Goal: Task Accomplishment & Management: Manage account settings

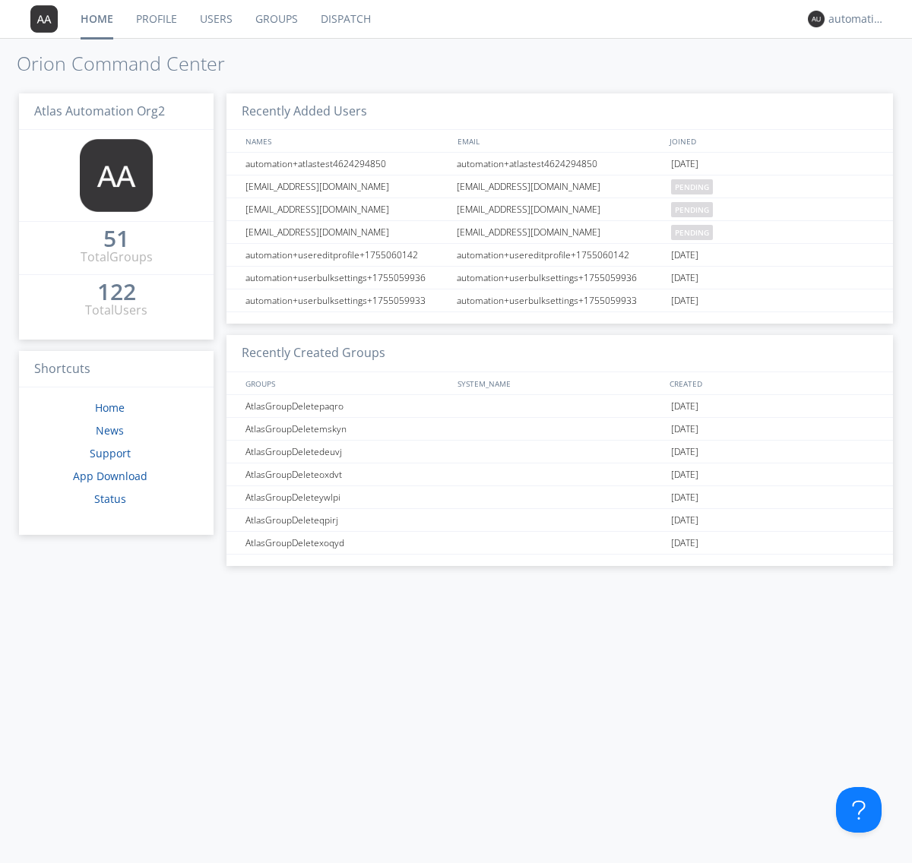
click at [275, 19] on link "Groups" at bounding box center [276, 19] width 65 height 38
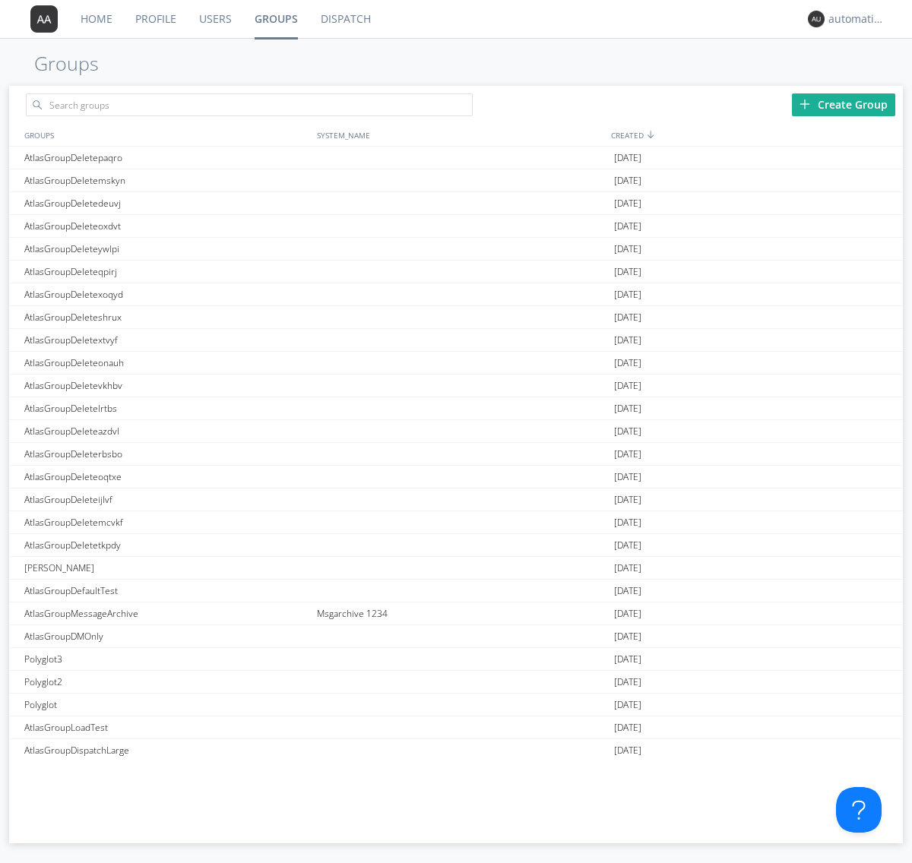
click at [843, 104] on div "Create Group" at bounding box center [843, 104] width 103 height 23
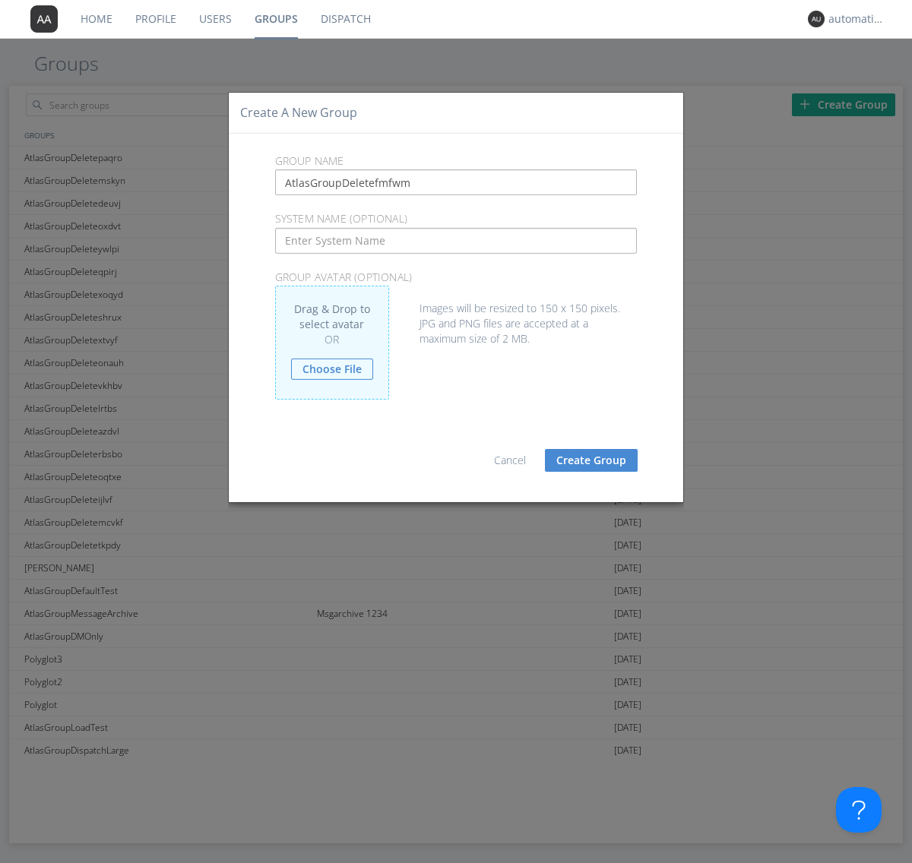
type input "AtlasGroupDeletefmfwm"
click at [591, 460] on button "Create Group" at bounding box center [591, 460] width 93 height 23
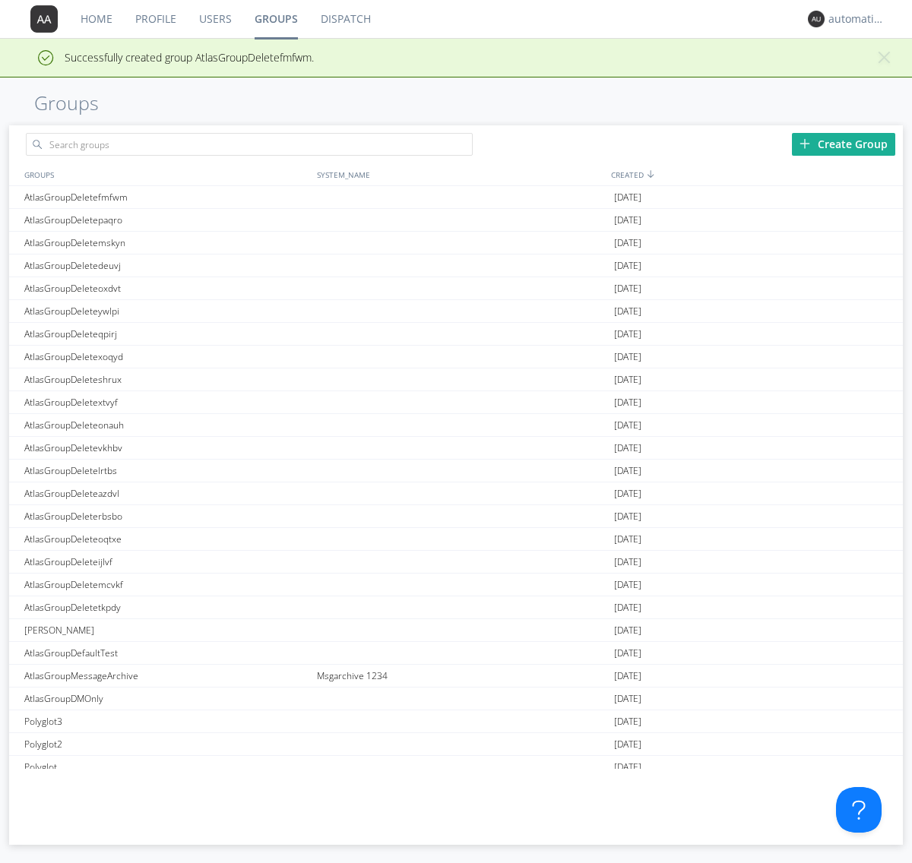
click at [275, 19] on link "Groups" at bounding box center [276, 19] width 66 height 38
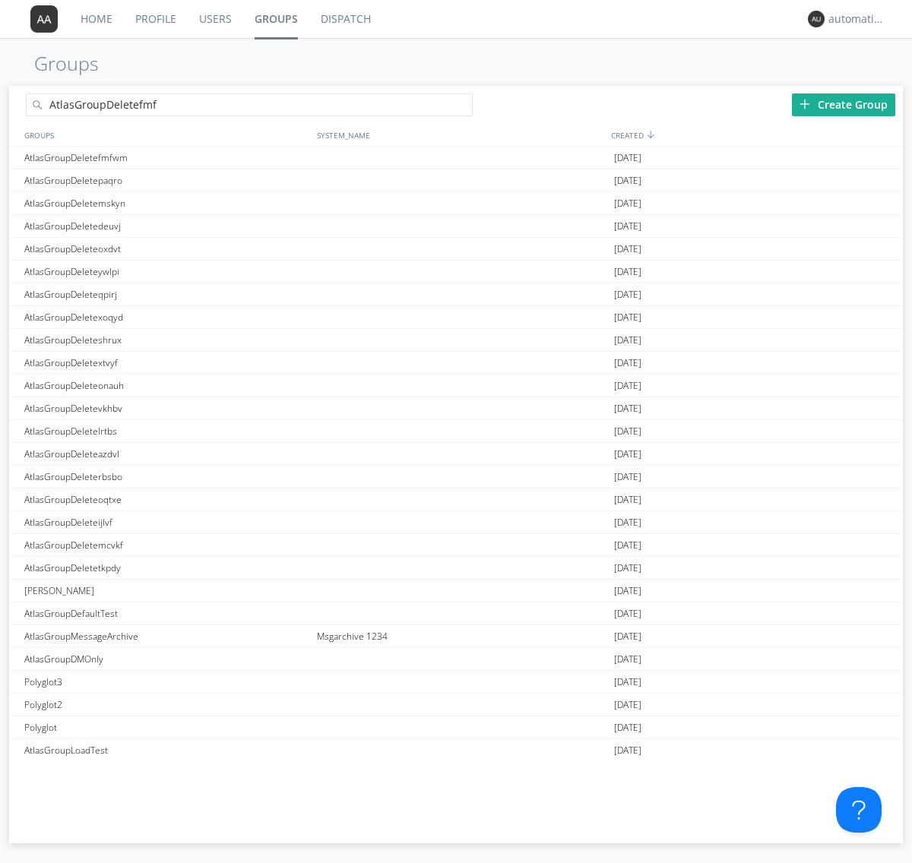
type input "AtlasGroupDeletefmfwm"
click at [214, 19] on link "Users" at bounding box center [215, 19] width 55 height 38
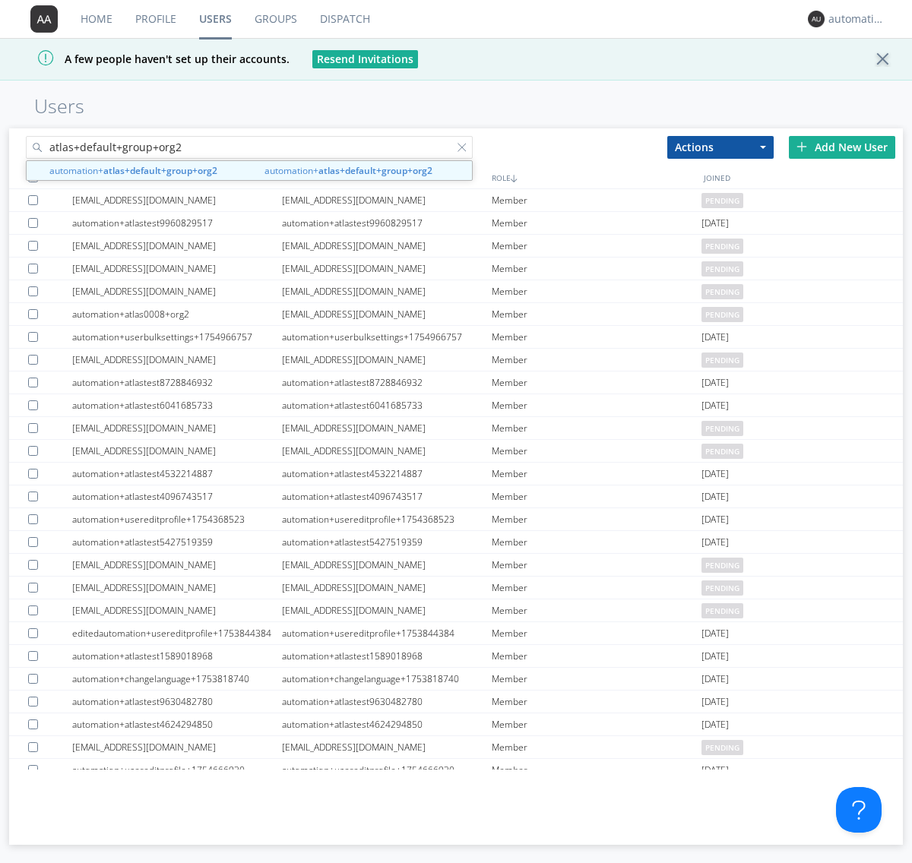
type input "atlas+default+group+org2"
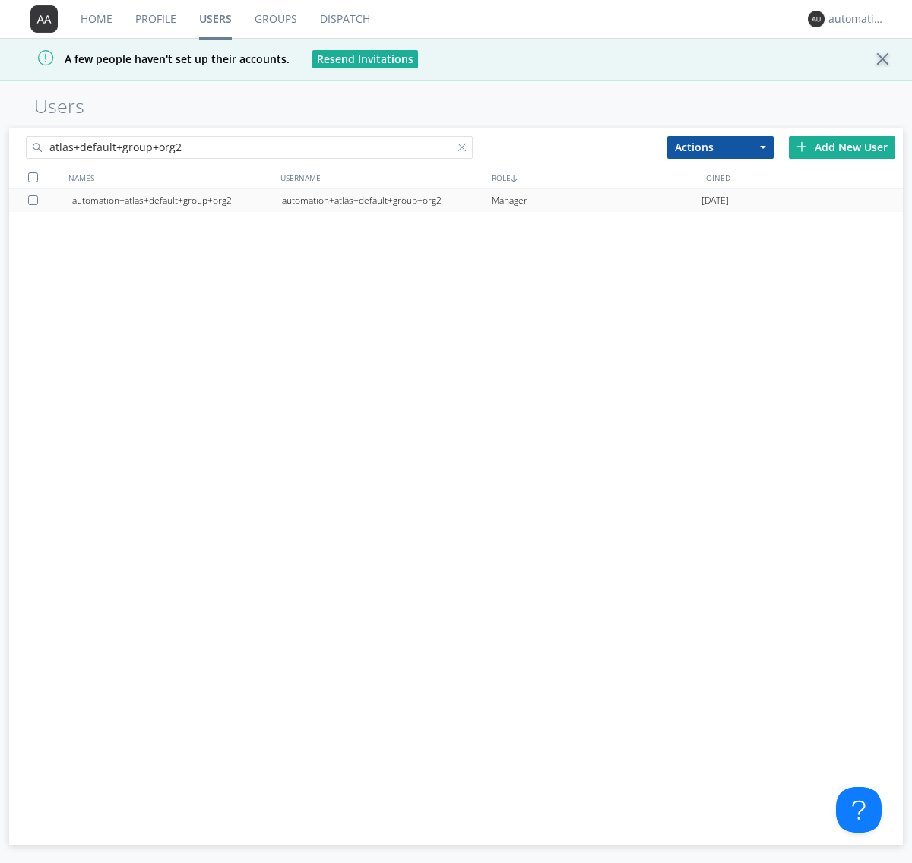
click at [386, 200] on div "automation+atlas+default+group+org2" at bounding box center [387, 200] width 210 height 23
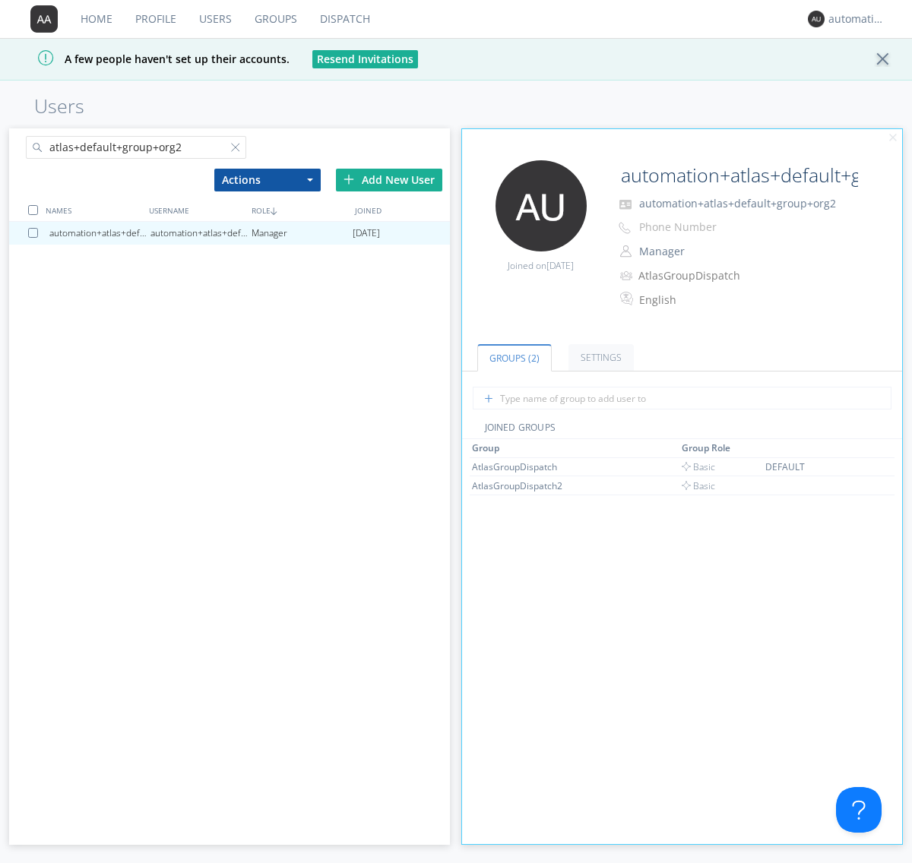
click at [343, 19] on link "Dispatch" at bounding box center [344, 19] width 73 height 38
click at [214, 19] on link "Users" at bounding box center [215, 19] width 55 height 38
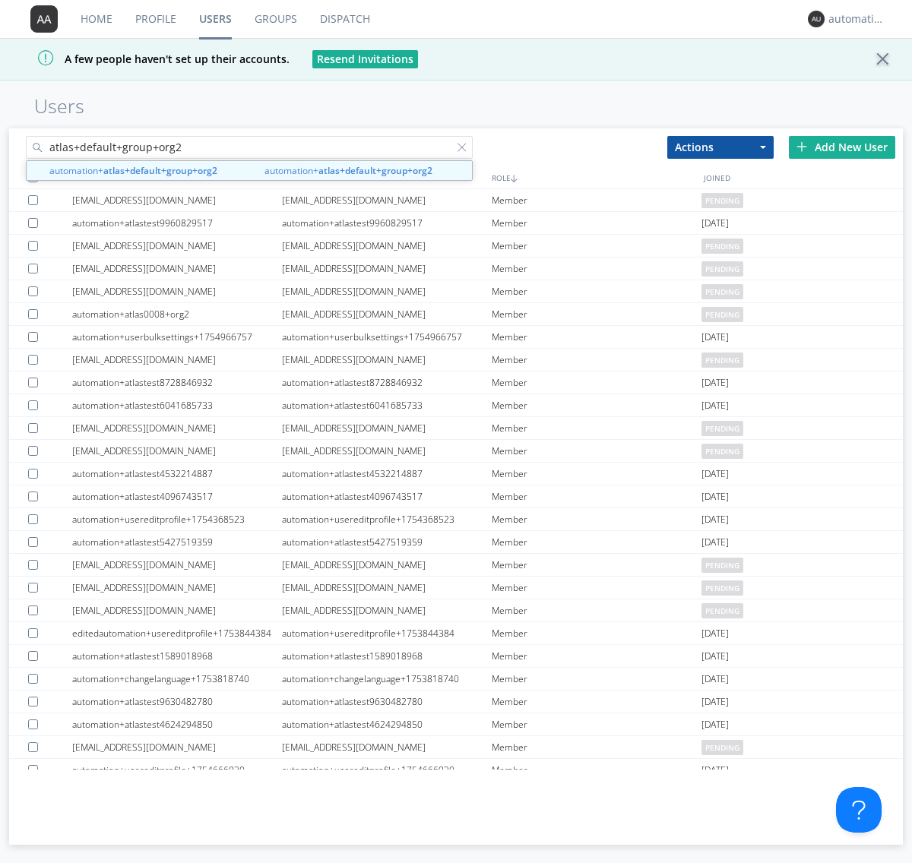
type input "atlas+default+group+org2"
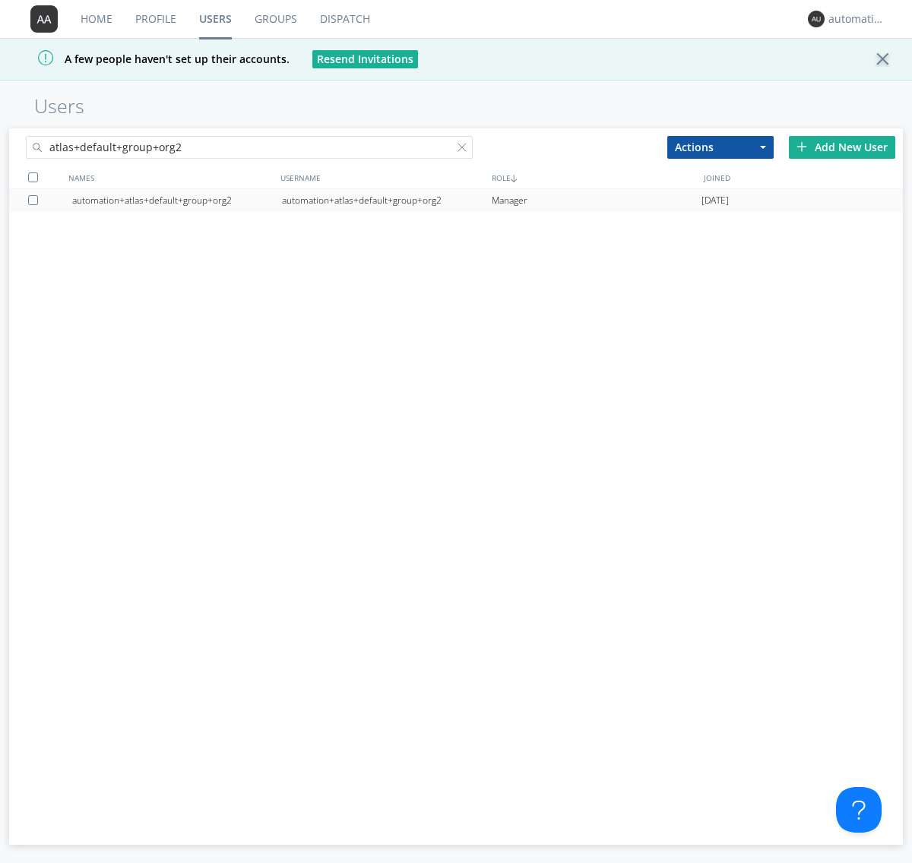
click at [386, 200] on div "automation+atlas+default+group+org2" at bounding box center [387, 200] width 210 height 23
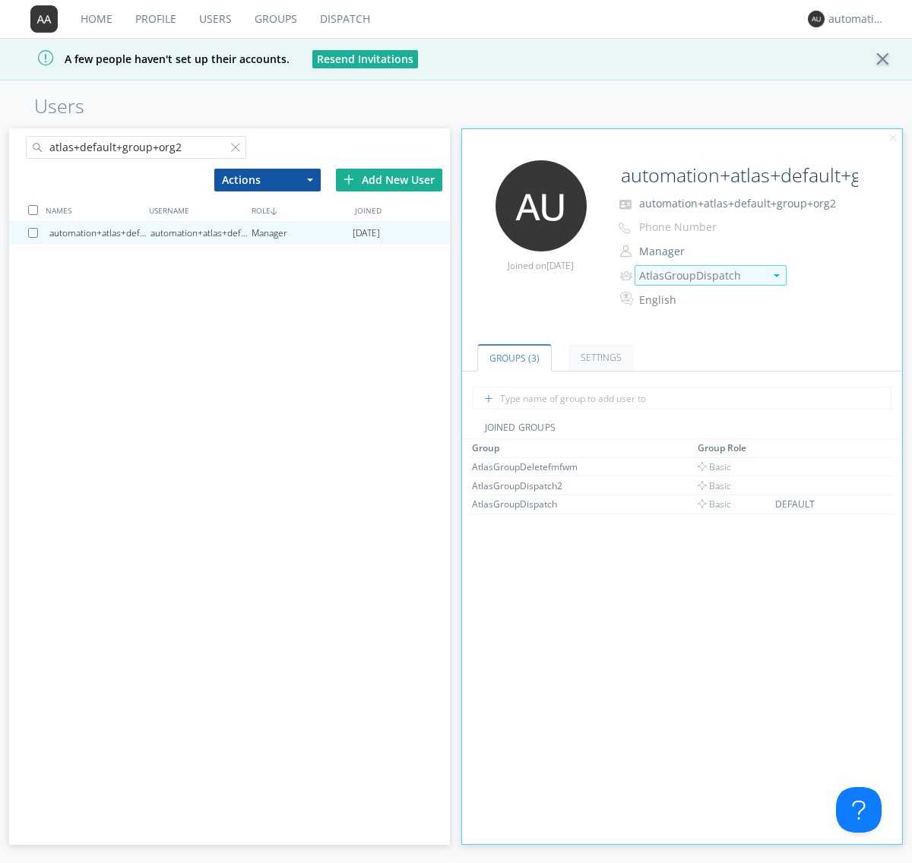
click at [776, 275] on img at bounding box center [777, 275] width 6 height 3
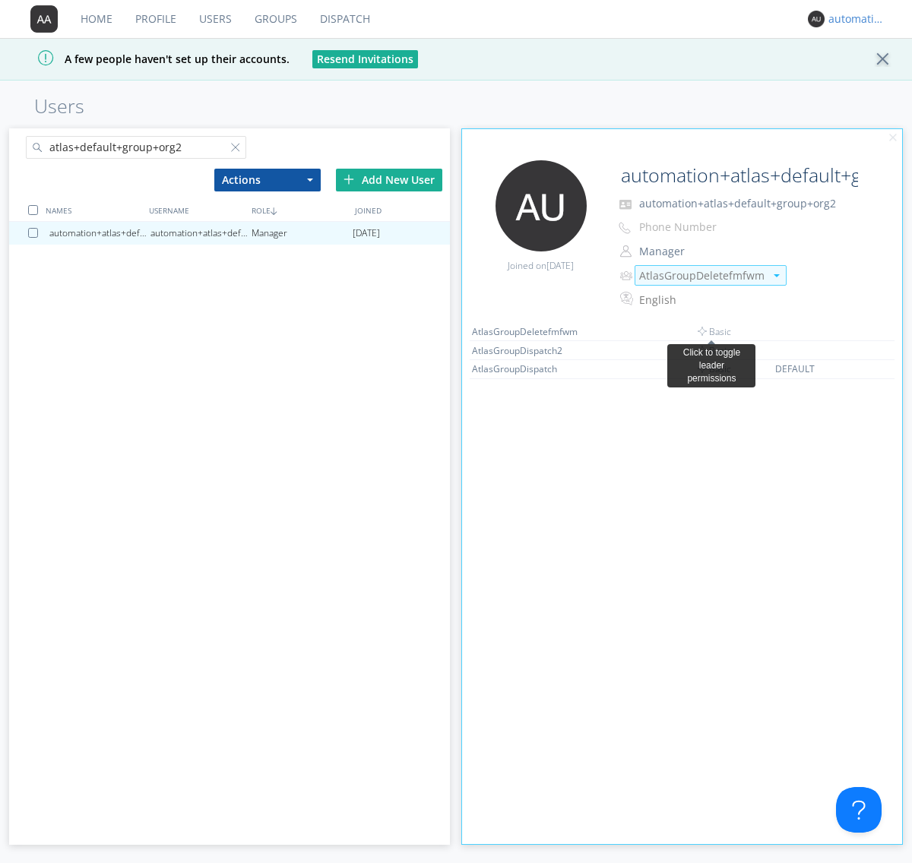
click at [343, 19] on link "Dispatch" at bounding box center [344, 19] width 73 height 38
click at [853, 19] on div "automation+atlas+default+group+org2" at bounding box center [856, 18] width 57 height 15
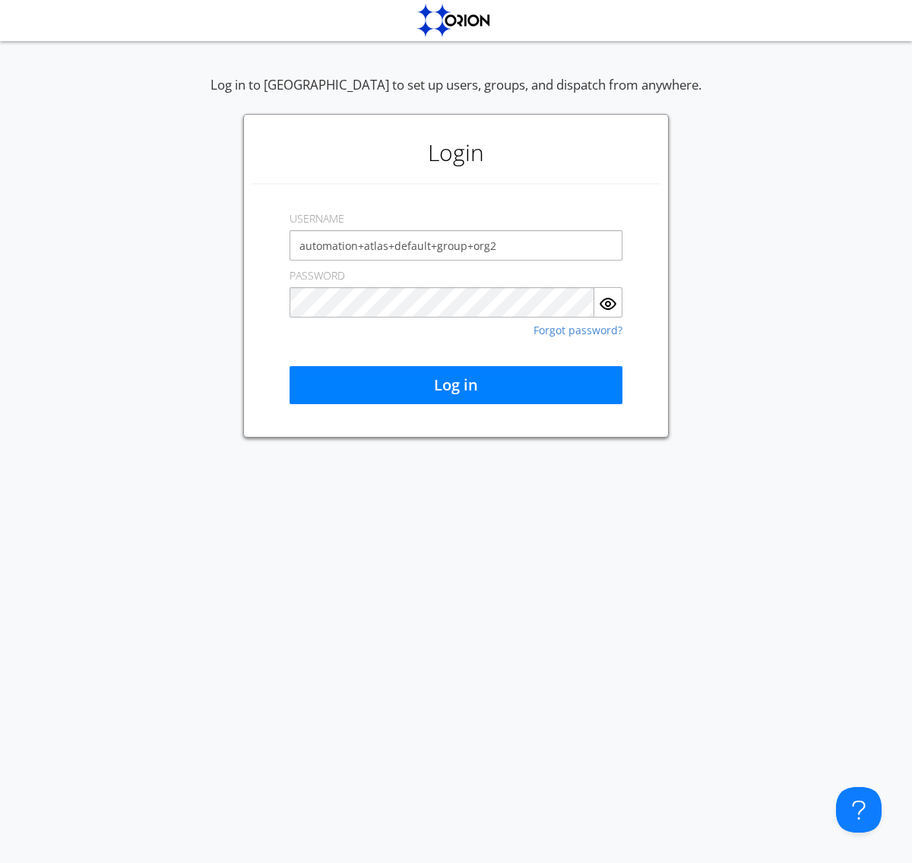
type input "automation+atlas+default+group+org2"
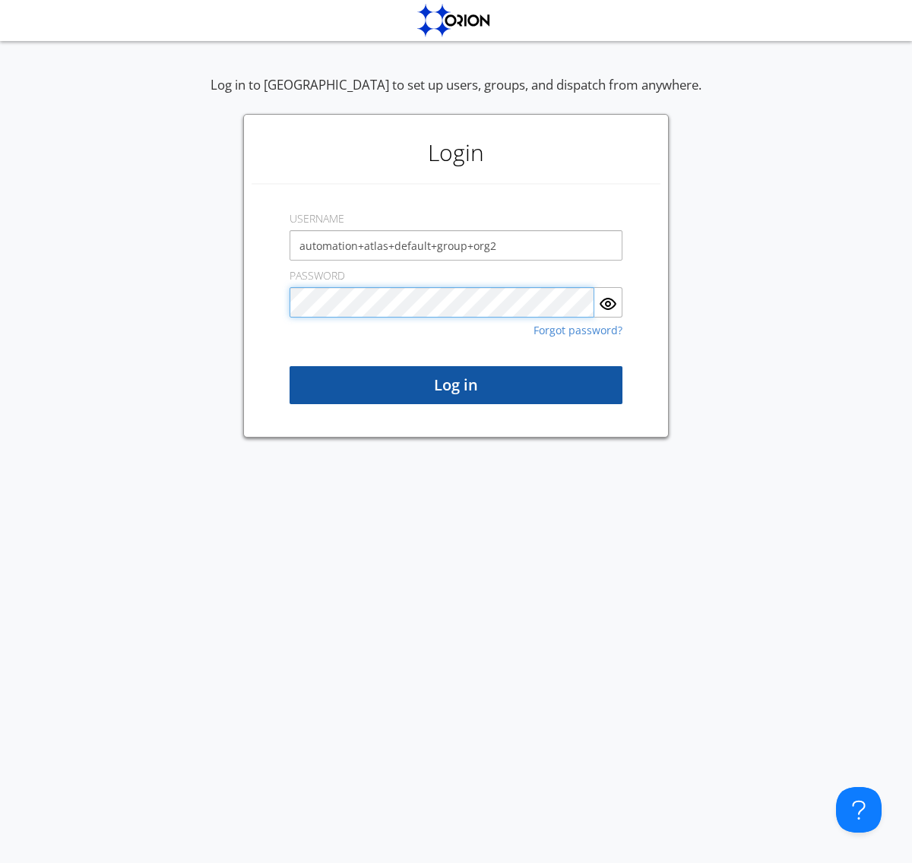
click at [456, 385] on button "Log in" at bounding box center [455, 385] width 333 height 38
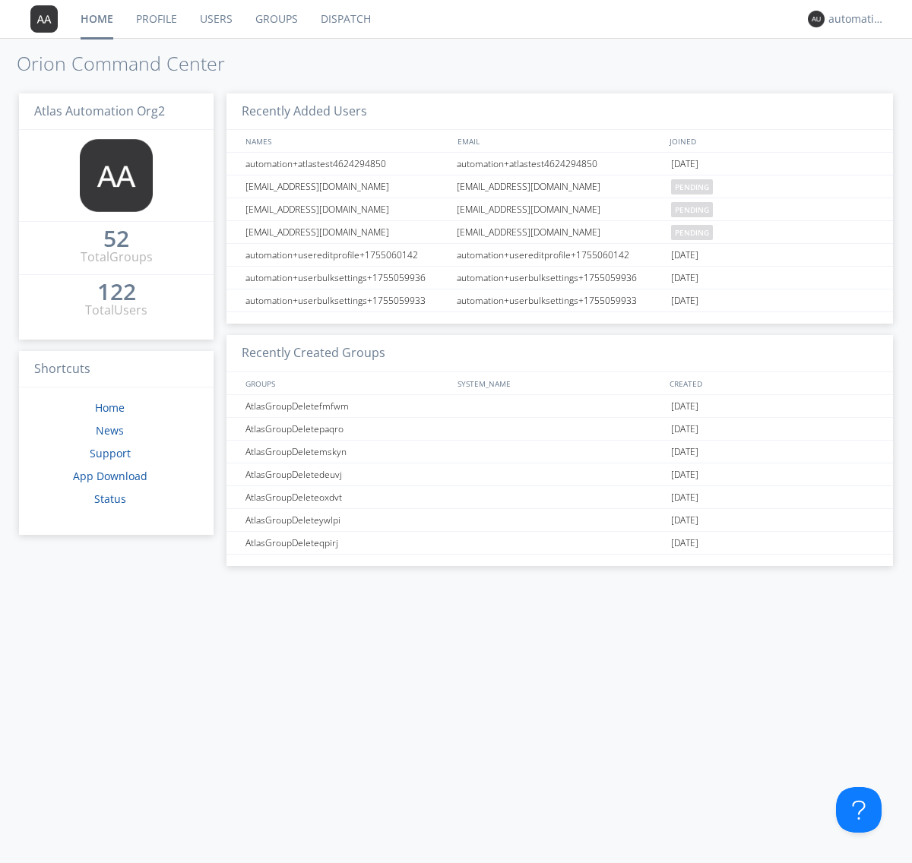
click at [344, 19] on link "Dispatch" at bounding box center [345, 19] width 73 height 38
click at [214, 19] on link "Users" at bounding box center [215, 19] width 55 height 38
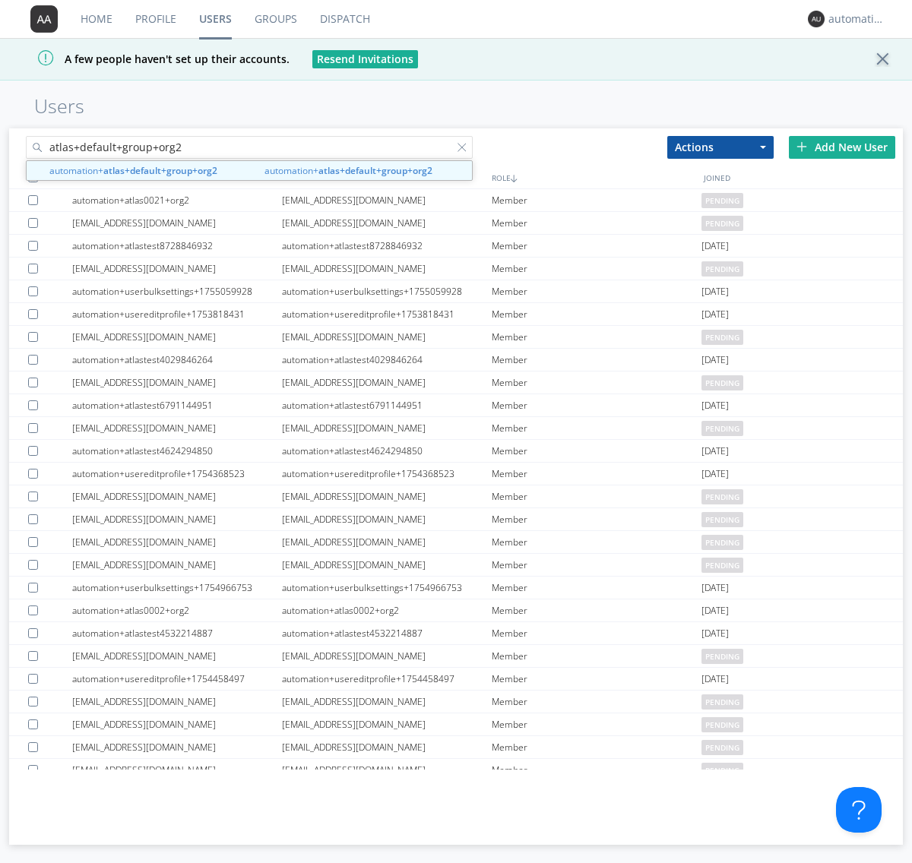
type input "atlas+default+group+org2"
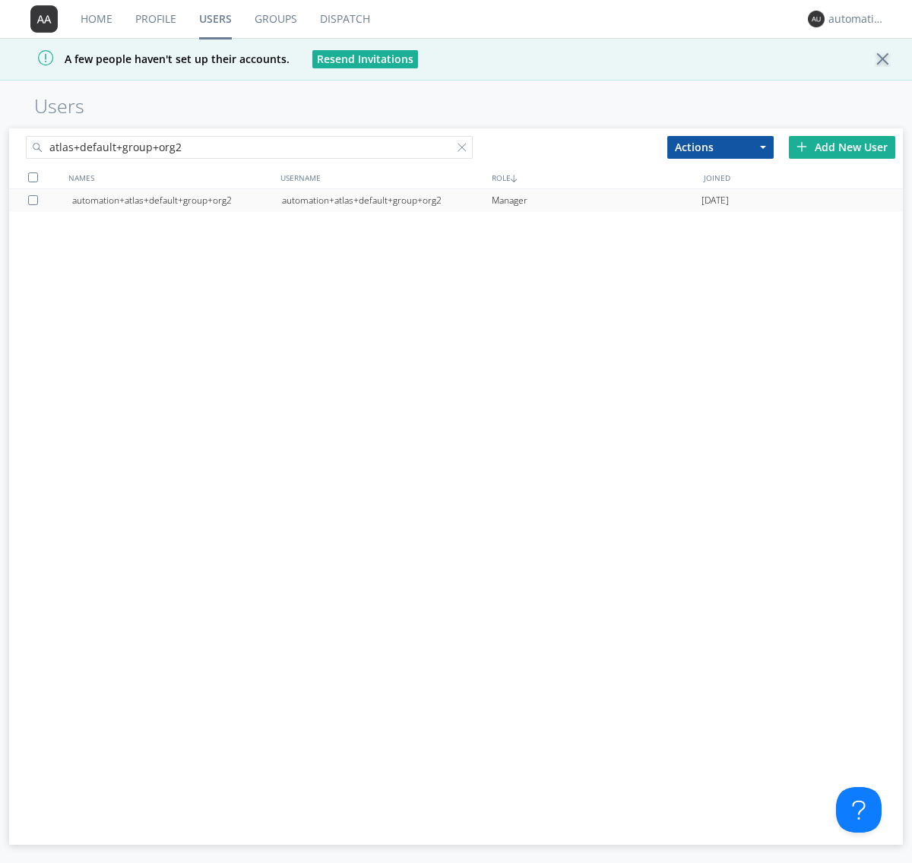
click at [386, 200] on div "automation+atlas+default+group+org2" at bounding box center [387, 200] width 210 height 23
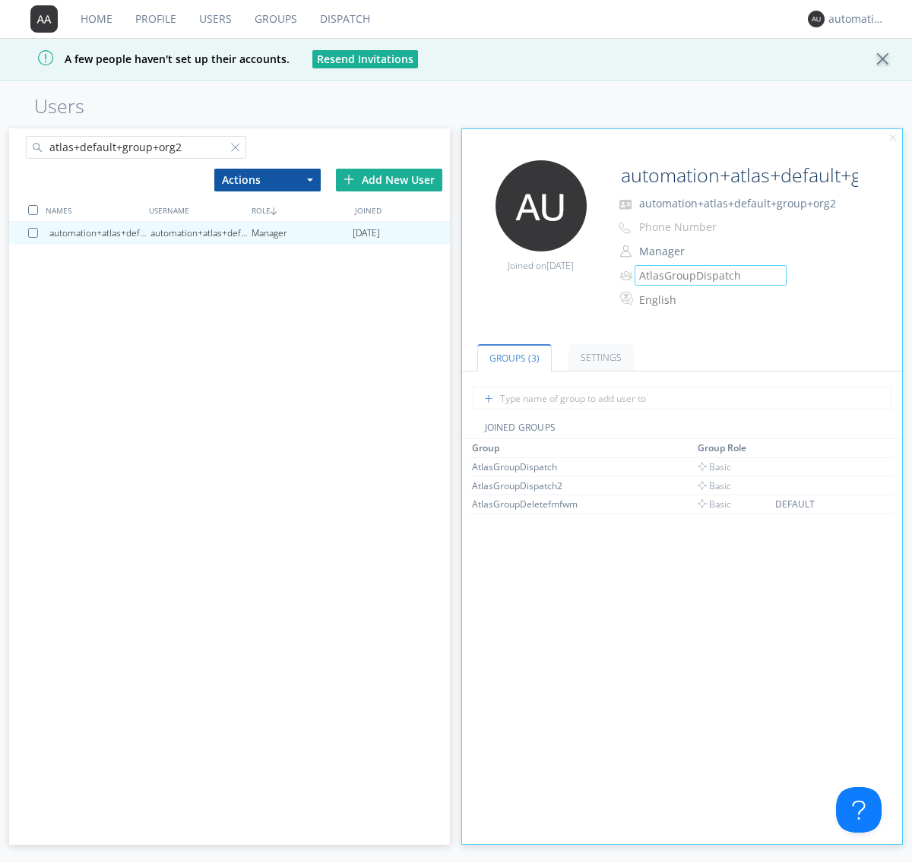
click at [274, 19] on link "Groups" at bounding box center [275, 19] width 65 height 38
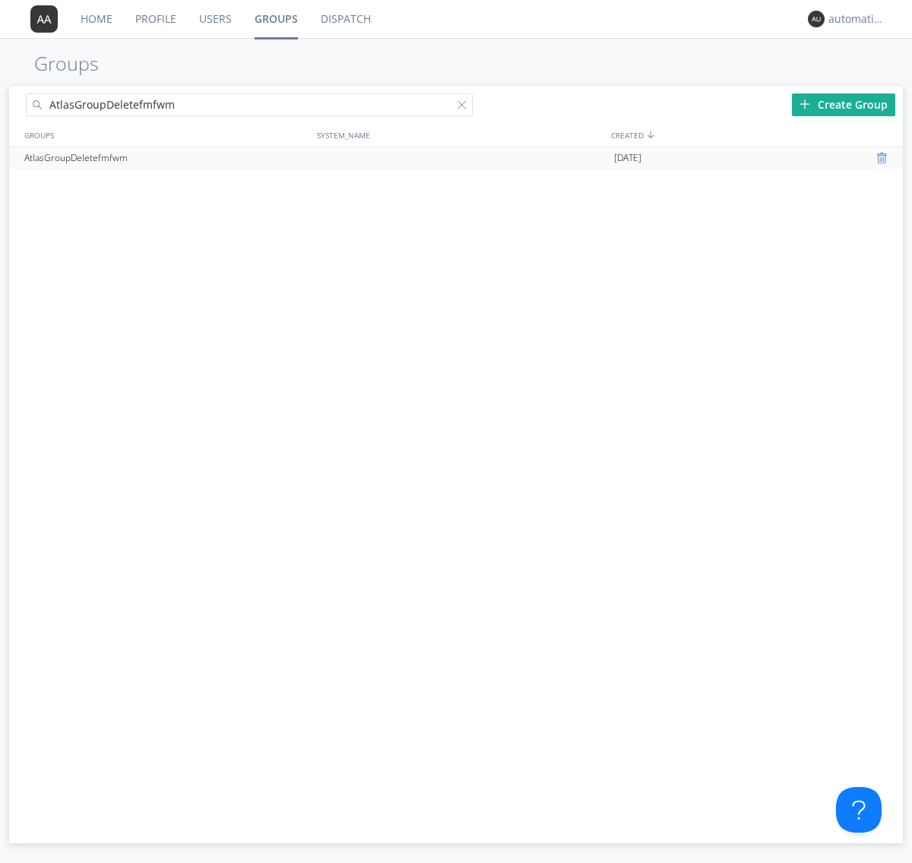
type input "AtlasGroupDeletefmfwm"
click at [883, 158] on div at bounding box center [883, 158] width 15 height 12
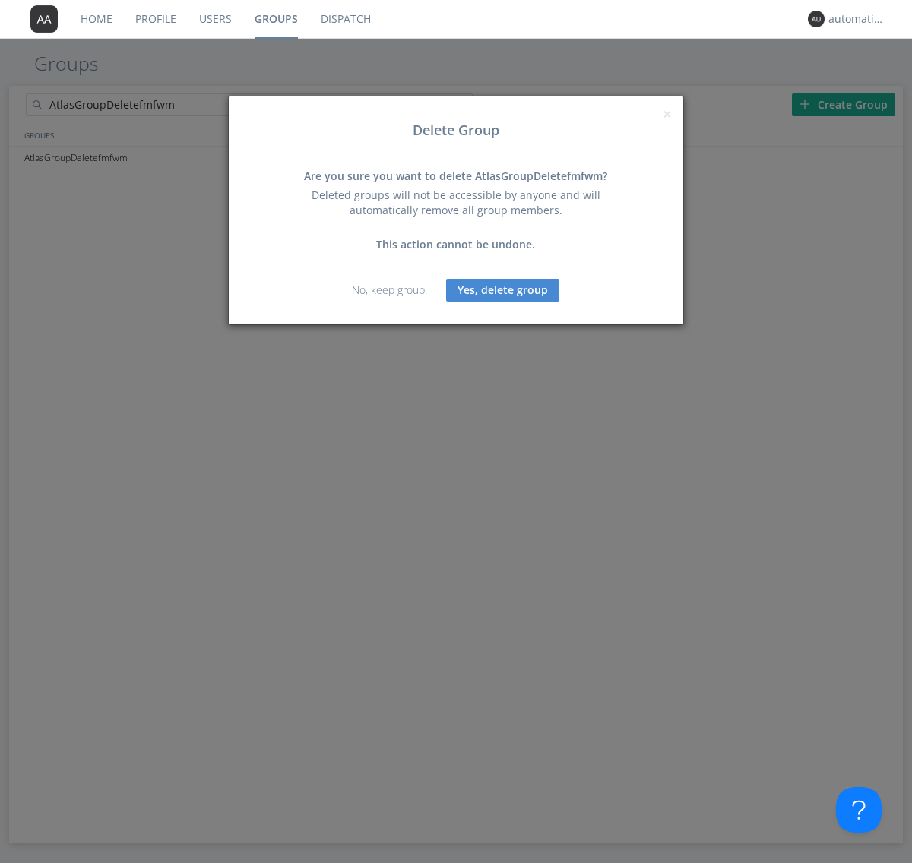
click at [503, 289] on button "Yes, delete group" at bounding box center [502, 290] width 113 height 23
